Goal: Information Seeking & Learning: Learn about a topic

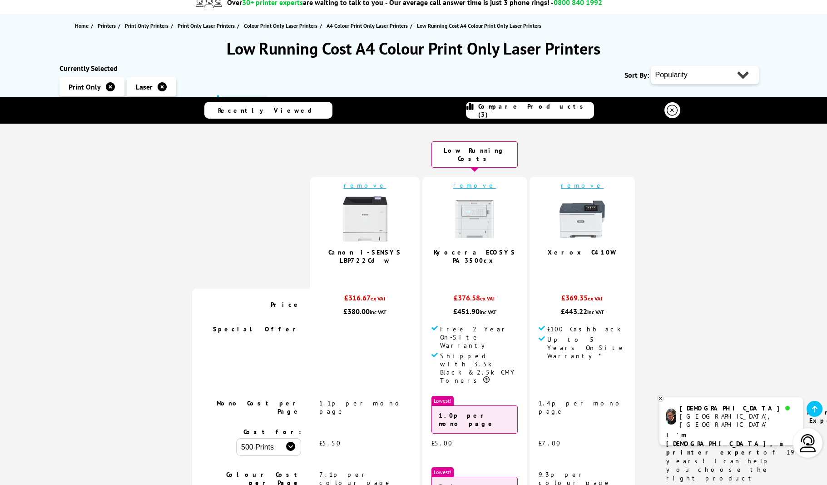
click at [579, 248] on link "Xerox C410W" at bounding box center [583, 252] width 70 height 8
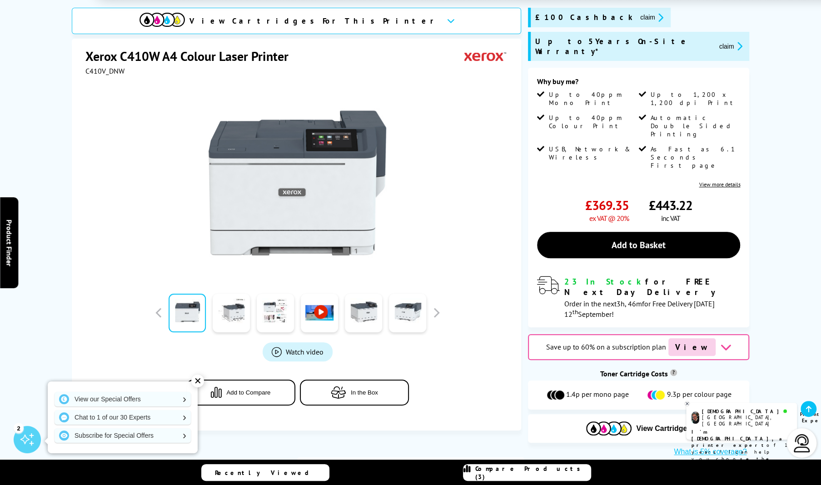
scroll to position [130, 0]
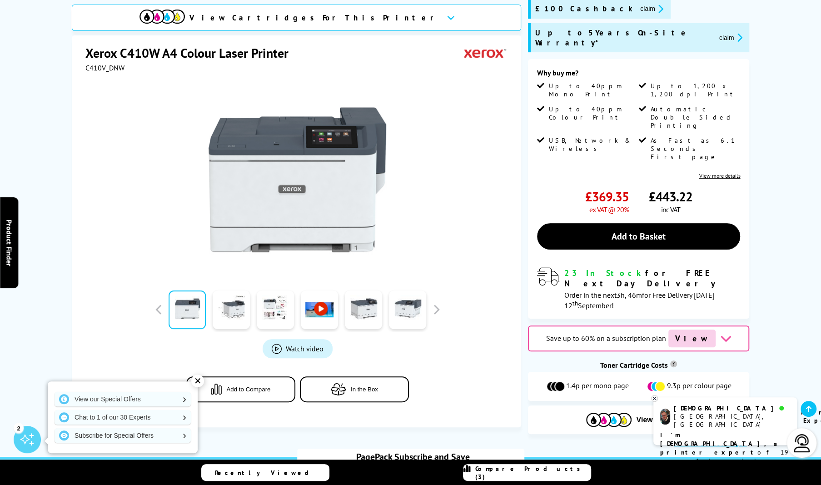
click at [292, 13] on span "View Cartridges For This Printer" at bounding box center [314, 18] width 250 height 10
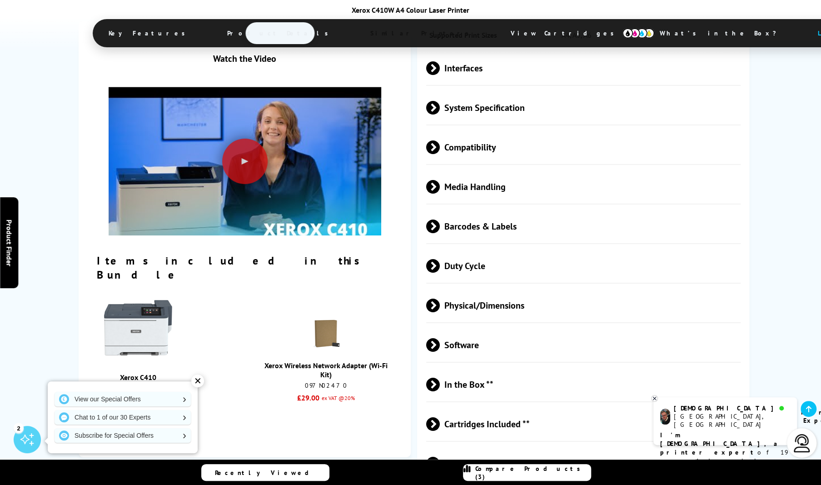
scroll to position [1917, 0]
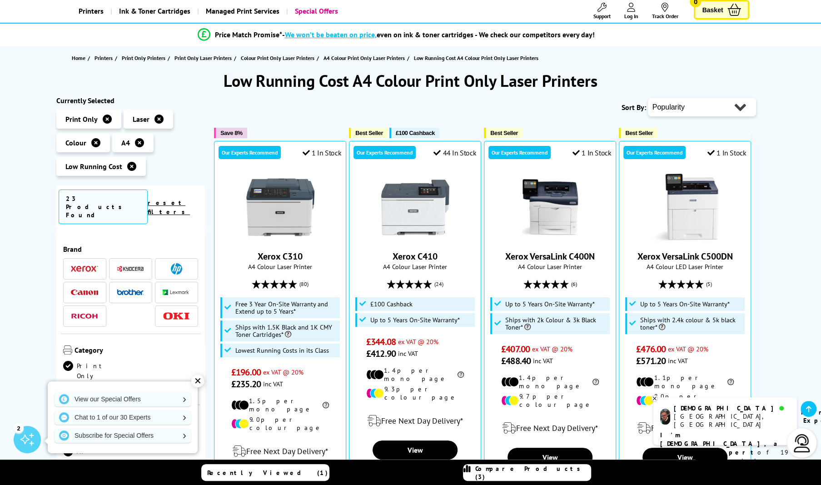
scroll to position [52, 0]
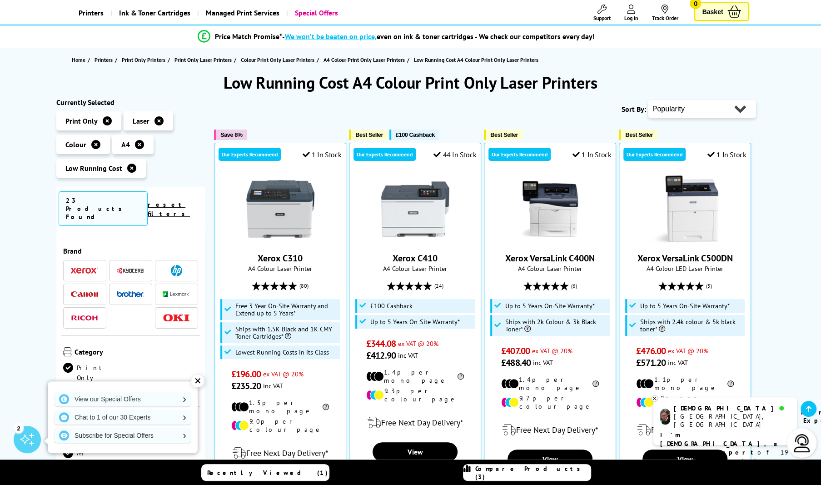
click at [138, 145] on icon at bounding box center [139, 144] width 9 height 9
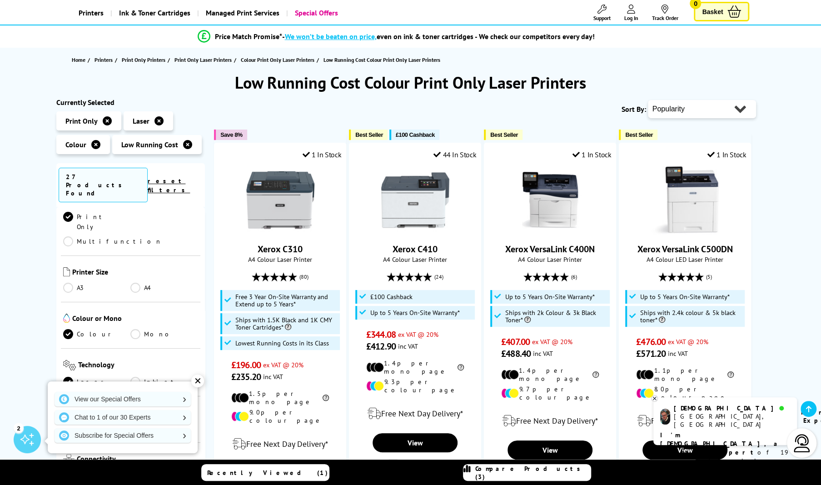
scroll to position [130, 0]
click at [67, 280] on link "A3" at bounding box center [97, 285] width 68 height 10
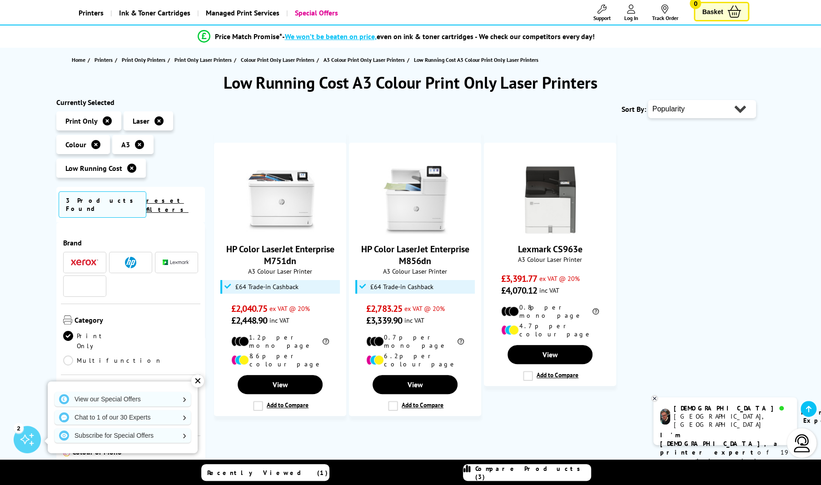
scroll to position [130, 0]
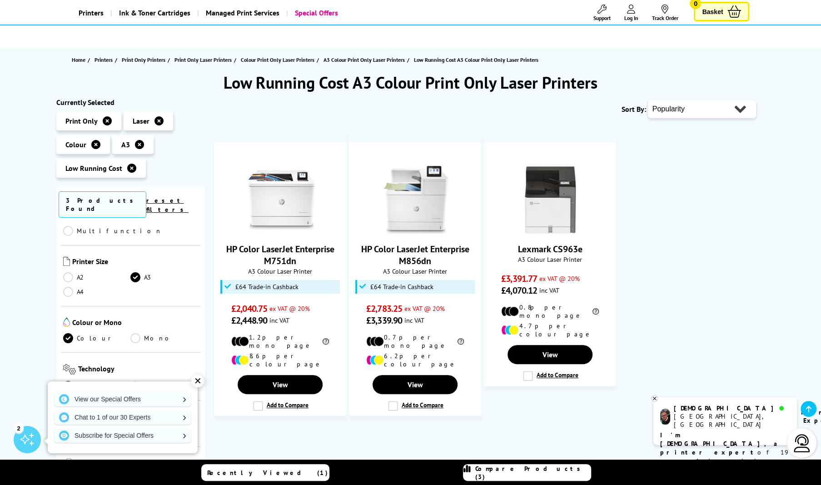
click at [132, 166] on icon at bounding box center [131, 168] width 9 height 9
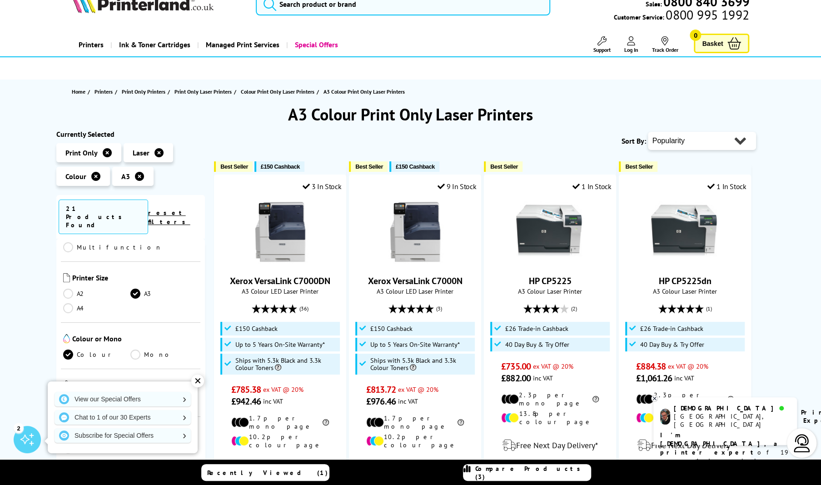
scroll to position [9, 0]
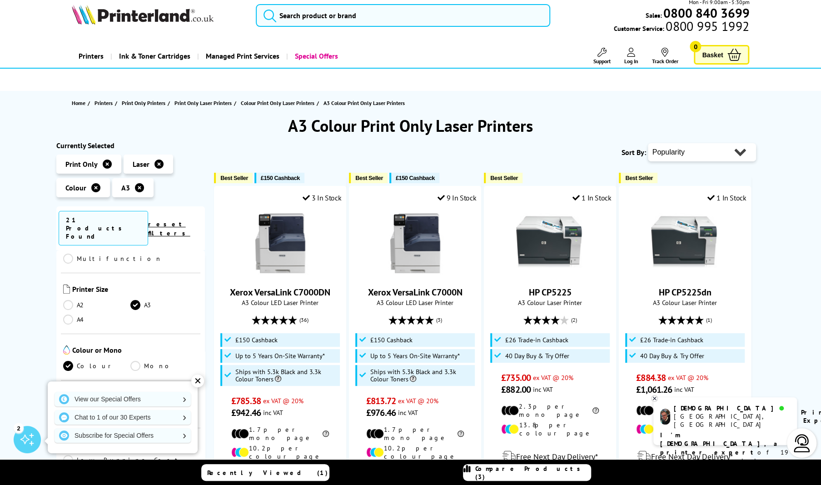
click at [671, 153] on select "Popularity Rating Price - Low to High Price - High to Low Running Costs - Low t…" at bounding box center [702, 152] width 108 height 18
select select "Rating"
click at [648, 143] on select "Popularity Rating Price - Low to High Price - High to Low Running Costs - Low t…" at bounding box center [702, 152] width 108 height 18
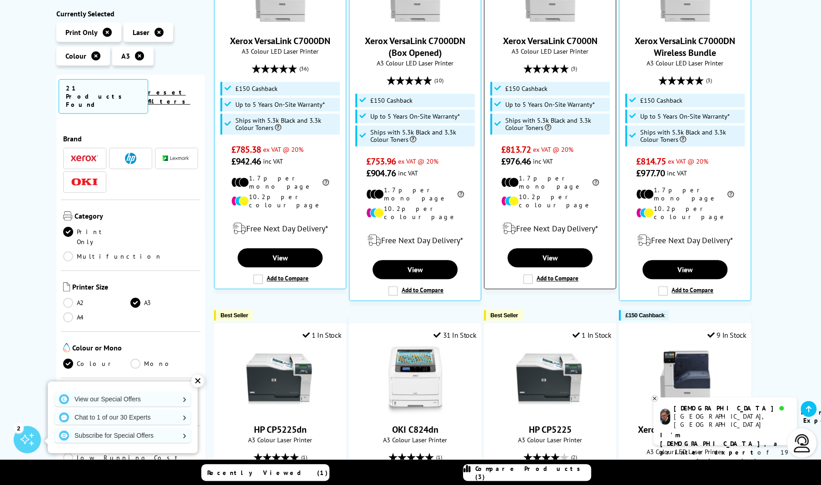
scroll to position [173, 0]
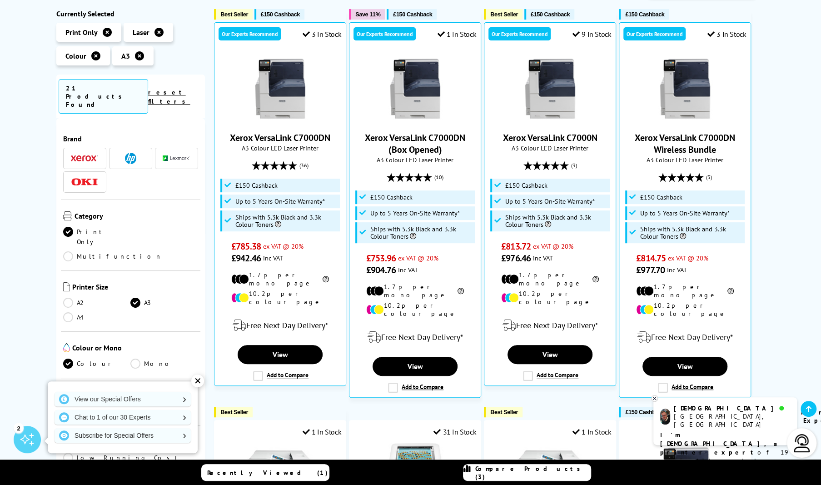
click at [76, 155] on img at bounding box center [84, 158] width 27 height 6
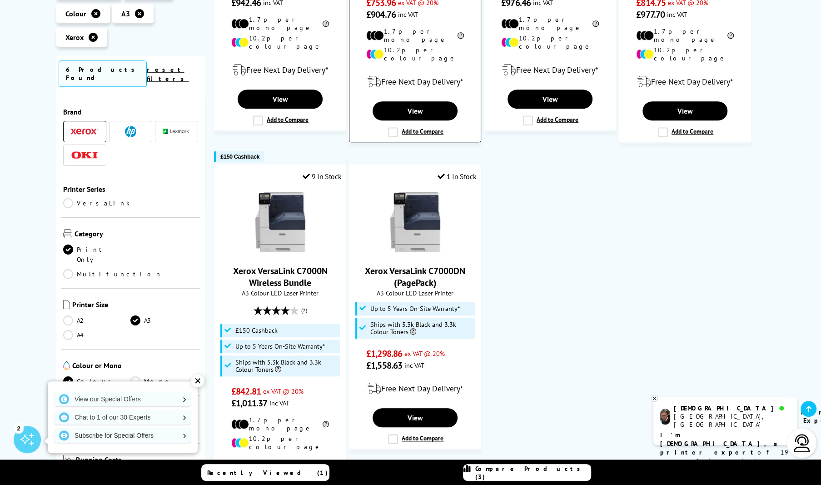
scroll to position [433, 0]
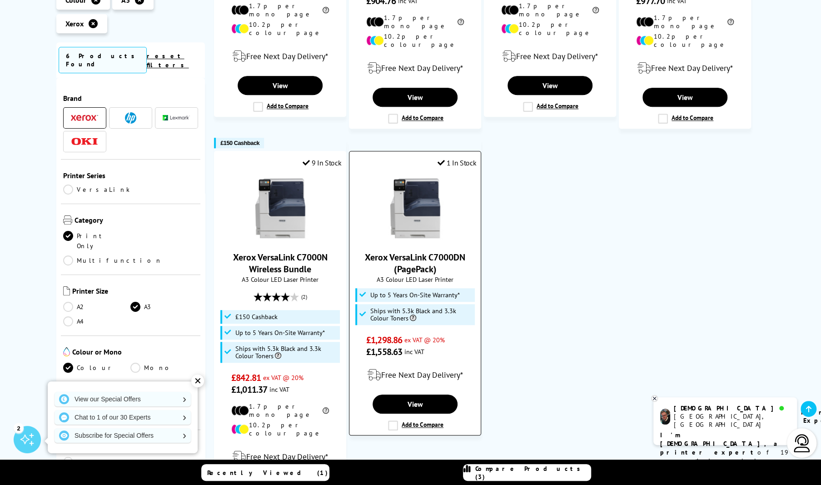
click at [426, 251] on link "Xerox VersaLink C7000DN (PagePack)" at bounding box center [415, 263] width 100 height 24
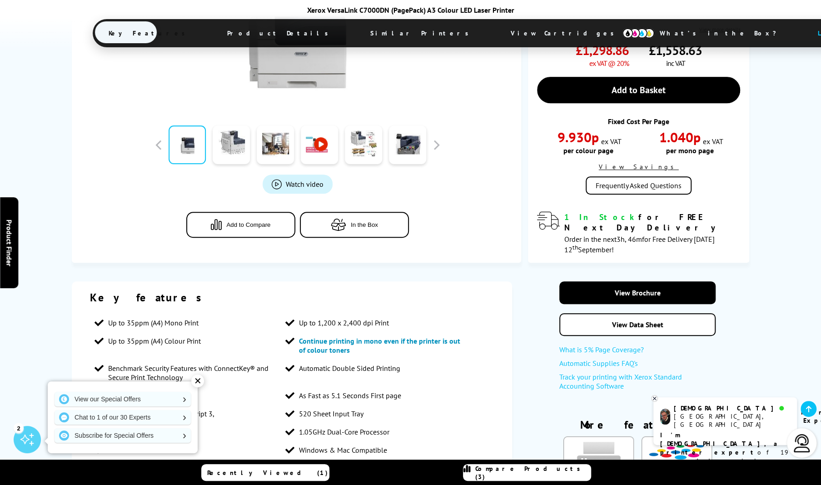
scroll to position [346, 0]
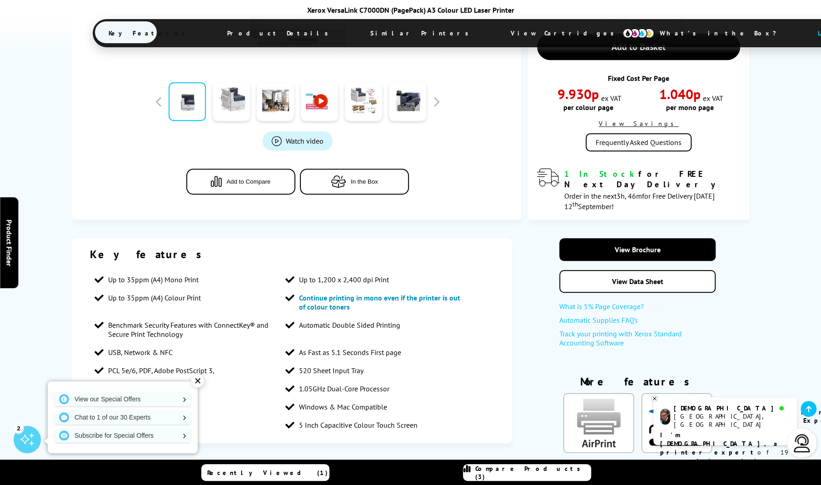
click at [617, 302] on link "What is 5% Page Coverage?" at bounding box center [637, 309] width 157 height 14
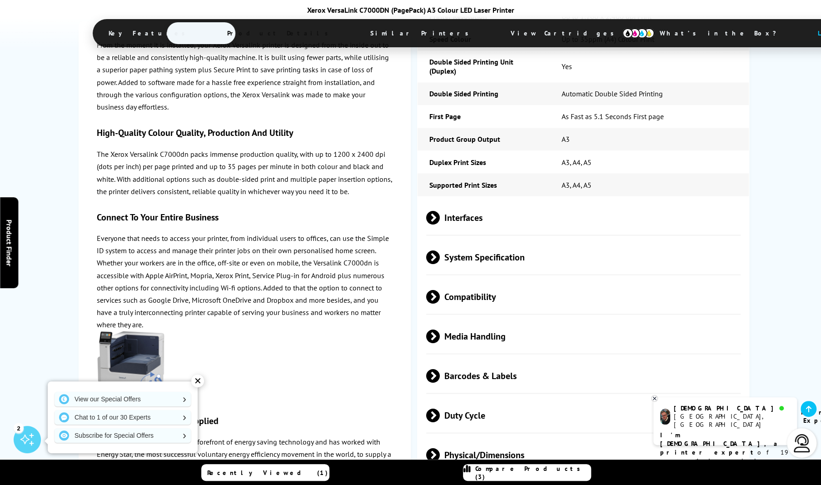
scroll to position [1081, 0]
